Goal: Transaction & Acquisition: Purchase product/service

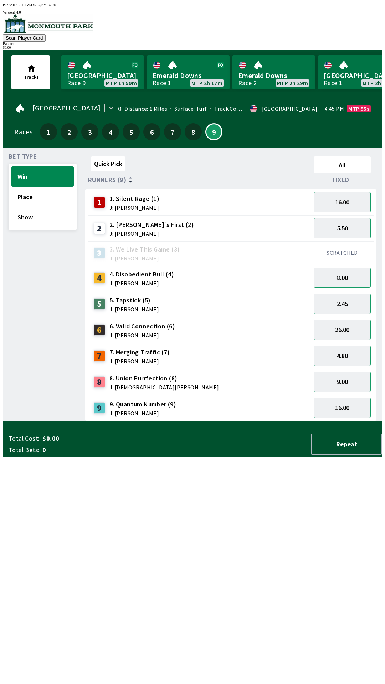
scroll to position [0, 644]
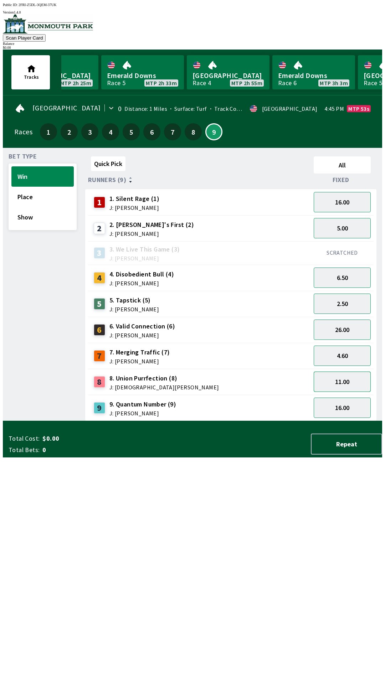
click at [350, 379] on button "11.00" at bounding box center [342, 382] width 57 height 20
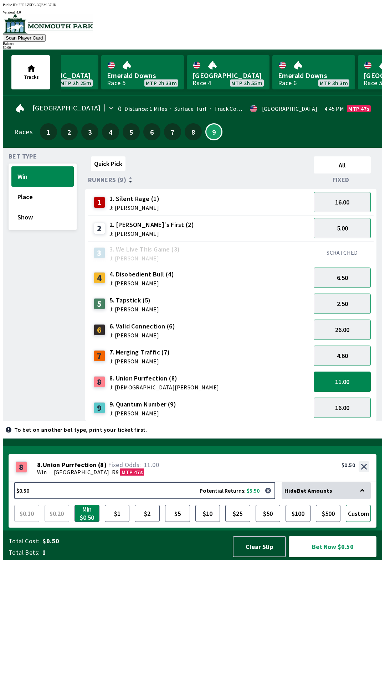
click at [360, 522] on button "Custom" at bounding box center [358, 513] width 25 height 17
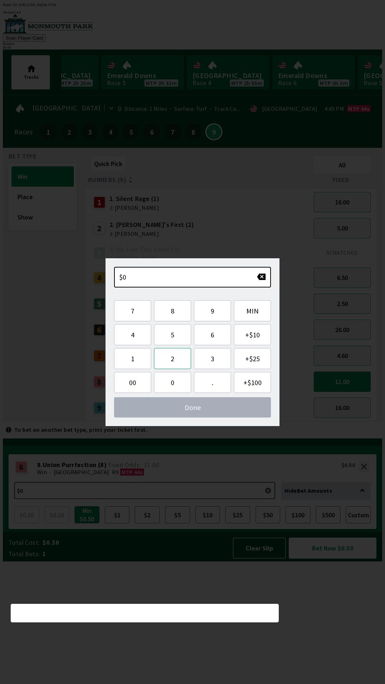
click at [177, 361] on button "2" at bounding box center [172, 358] width 37 height 21
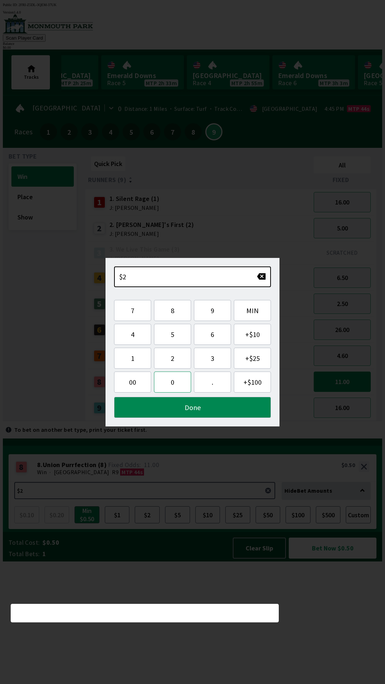
click at [179, 387] on button "0" at bounding box center [172, 382] width 37 height 21
click at [197, 414] on button "Done" at bounding box center [192, 407] width 157 height 21
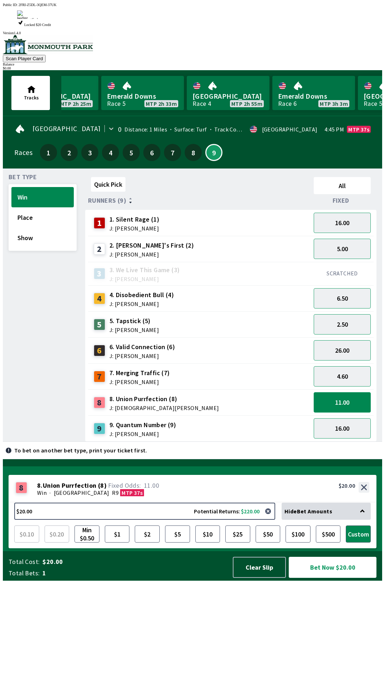
click at [349, 392] on button "11.00" at bounding box center [342, 402] width 57 height 20
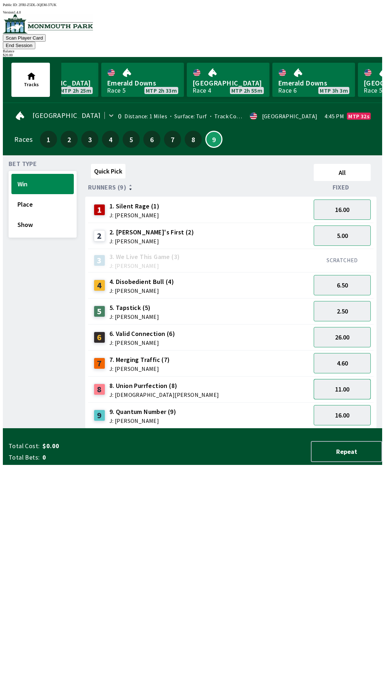
click at [346, 380] on button "11.00" at bounding box center [342, 389] width 57 height 20
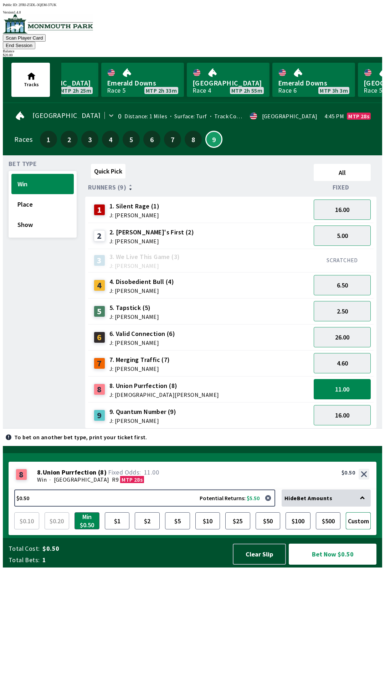
click at [359, 530] on button "Custom" at bounding box center [358, 520] width 25 height 17
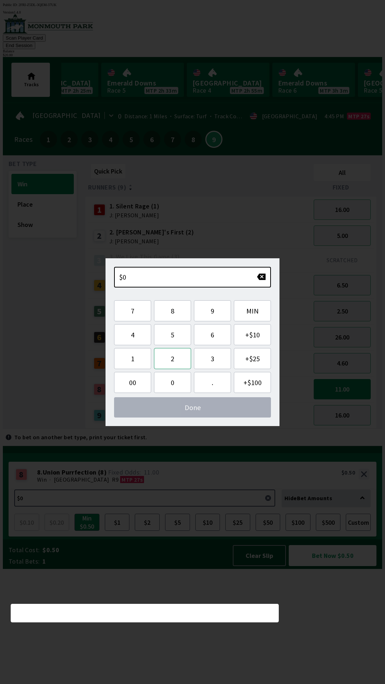
click at [178, 359] on button "2" at bounding box center [172, 358] width 37 height 21
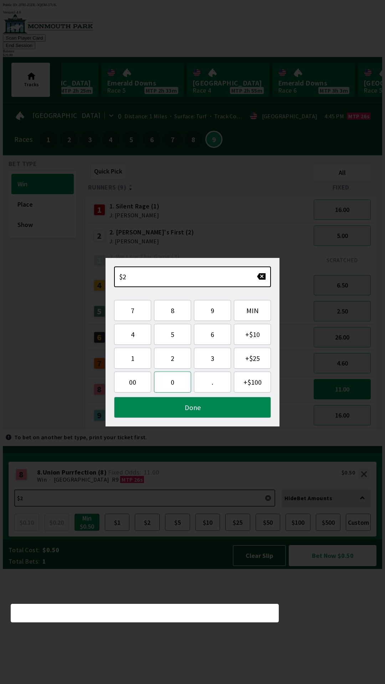
click at [175, 387] on button "0" at bounding box center [172, 382] width 37 height 21
click at [206, 413] on button "Done" at bounding box center [192, 407] width 157 height 21
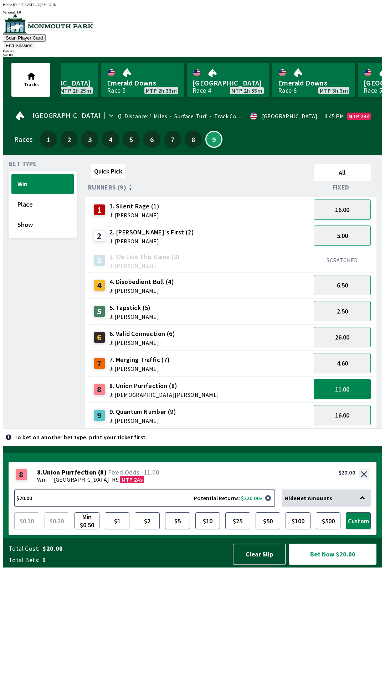
click at [341, 565] on button "Bet Now $20.00" at bounding box center [333, 554] width 88 height 21
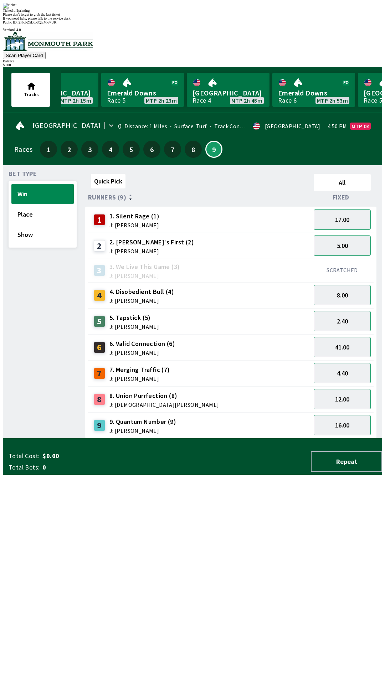
click at [186, 439] on div "Quick Pick All Runners (9) Fixed 1 1. Silent Rage (1) J: [PERSON_NAME] 17.00 2 …" at bounding box center [233, 305] width 297 height 268
